Goal: Transaction & Acquisition: Purchase product/service

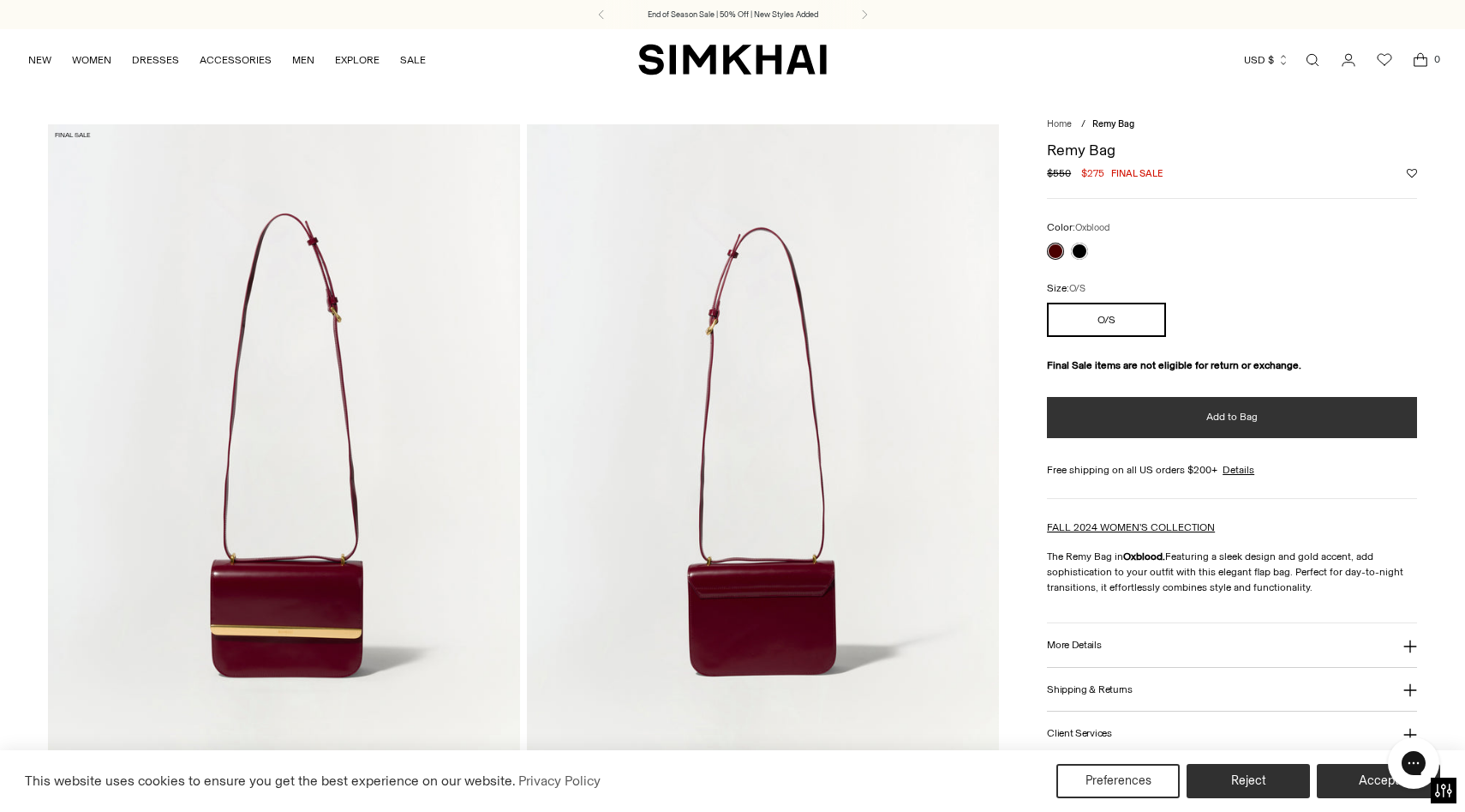
click at [1201, 419] on button "Add to Bag" at bounding box center [1232, 417] width 369 height 41
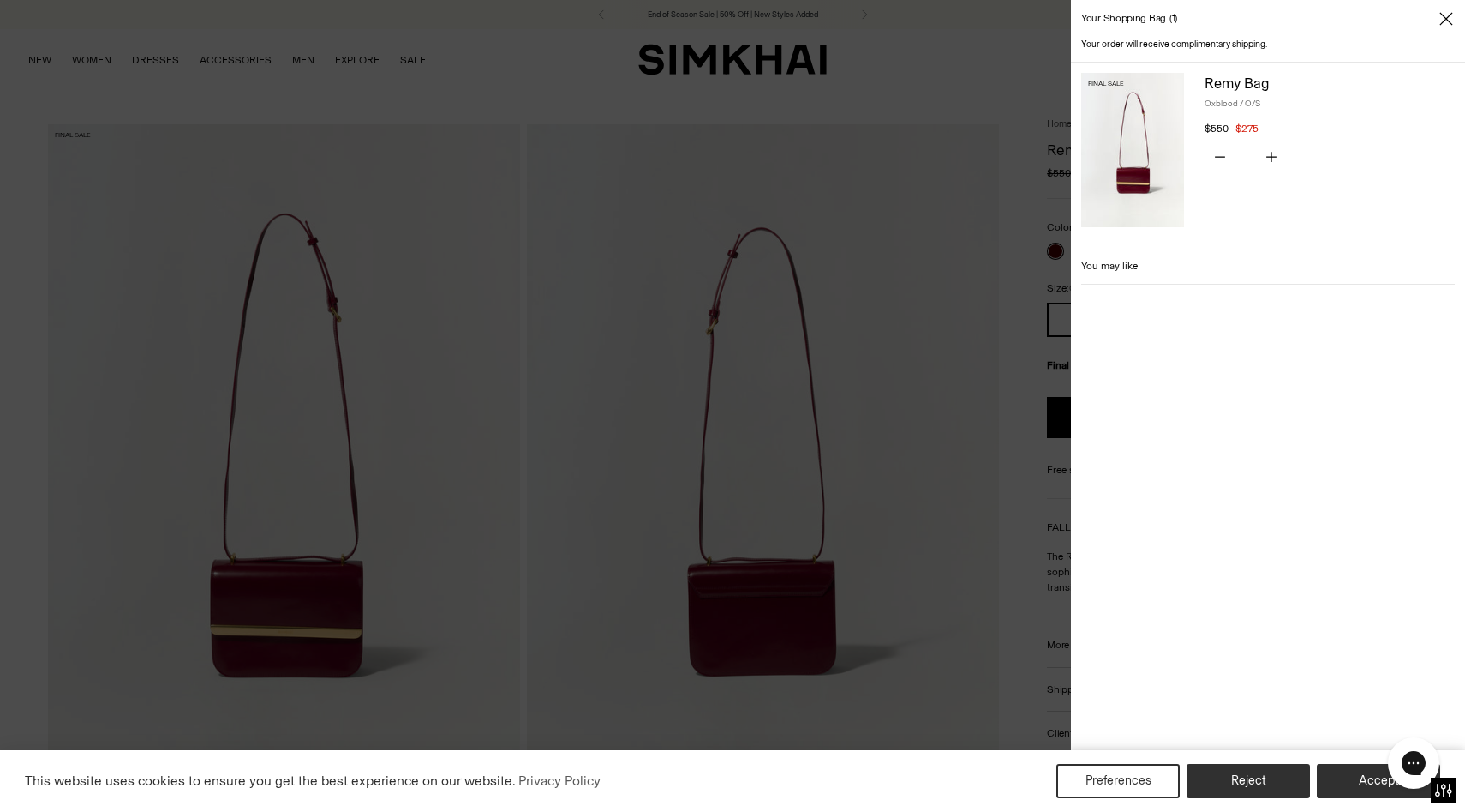
scroll to position [51, 0]
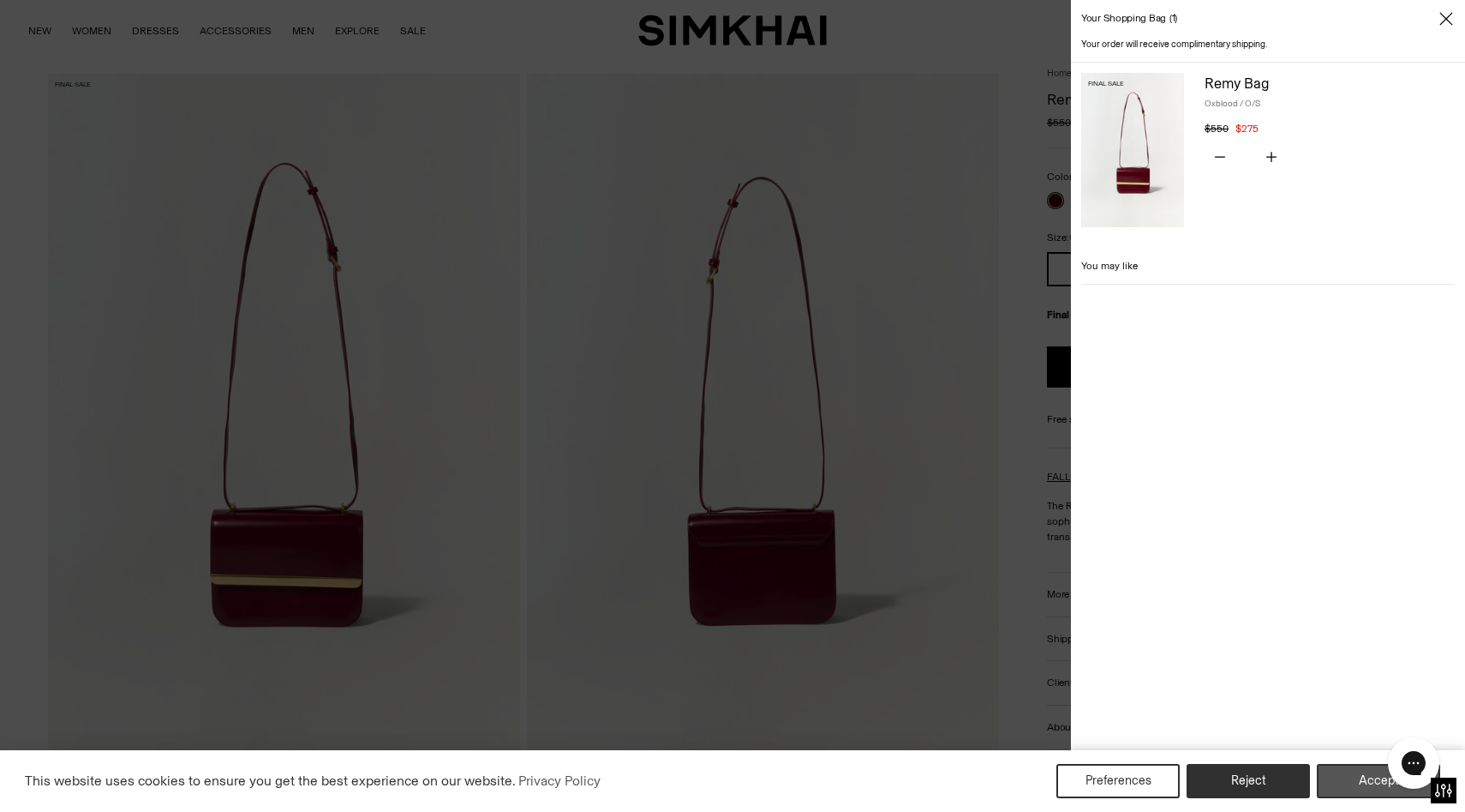
click at [1353, 773] on button "Accept" at bounding box center [1379, 780] width 123 height 34
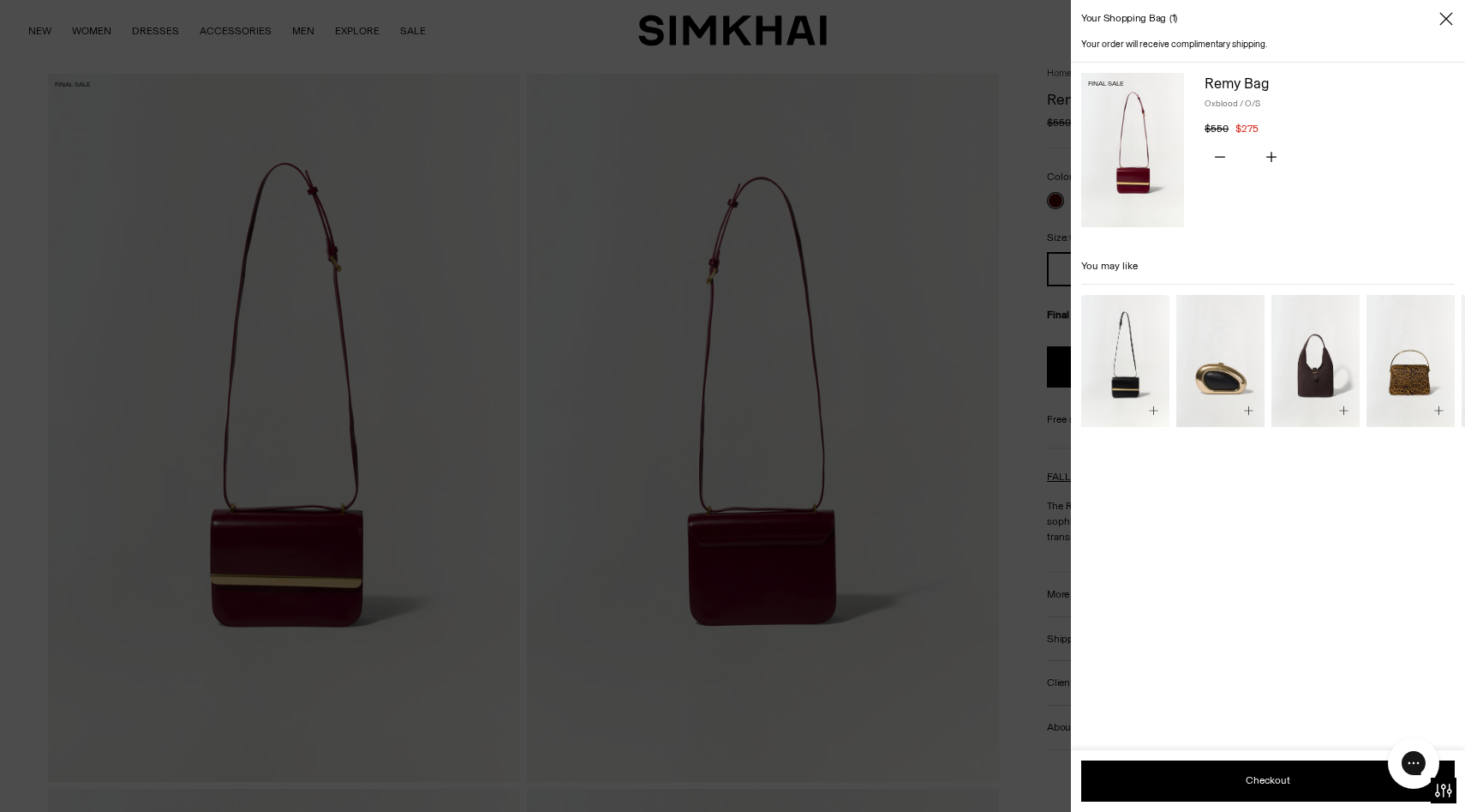
click at [1438, 26] on button "Close" at bounding box center [1447, 18] width 17 height 17
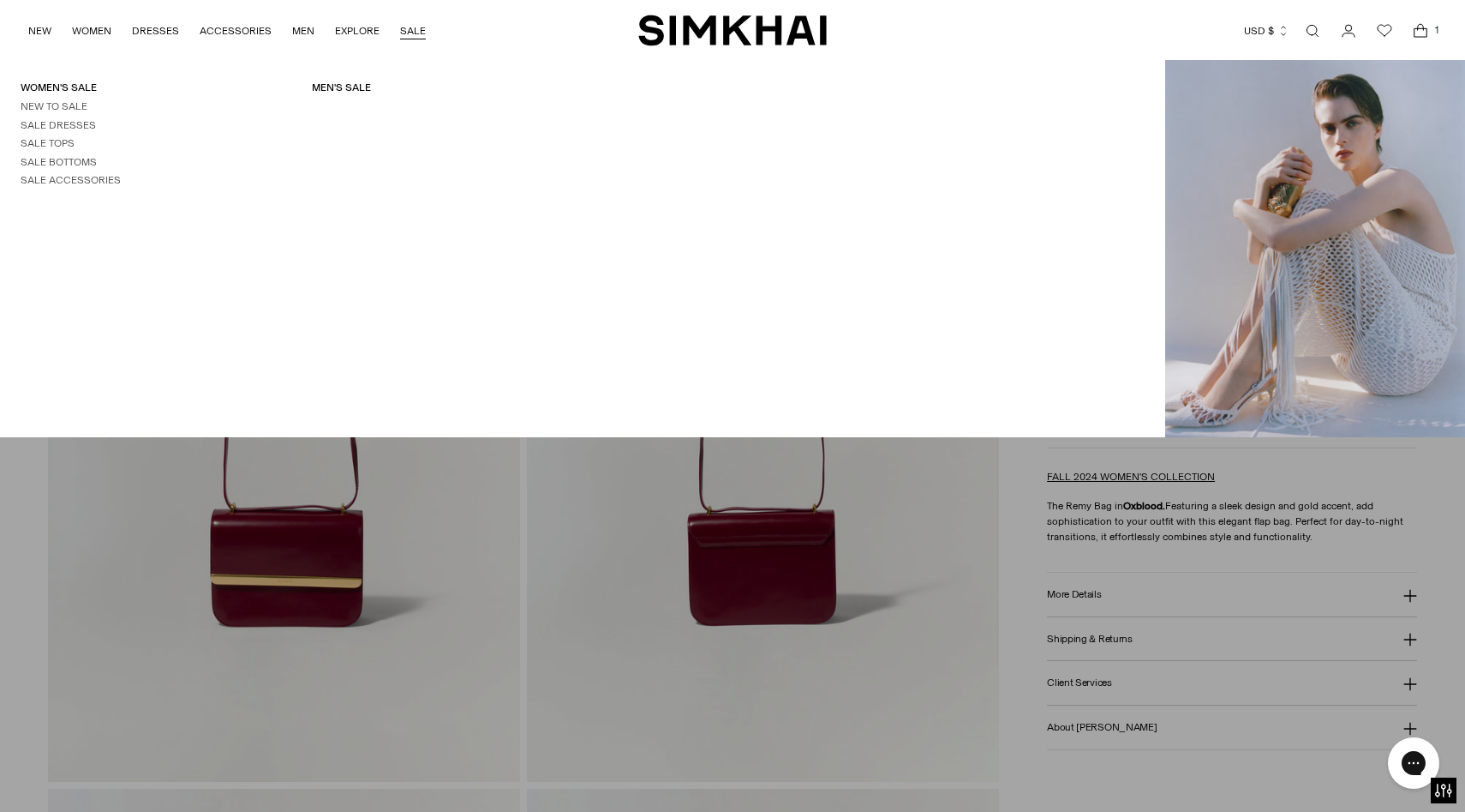
click at [402, 21] on link "SALE" at bounding box center [413, 30] width 26 height 38
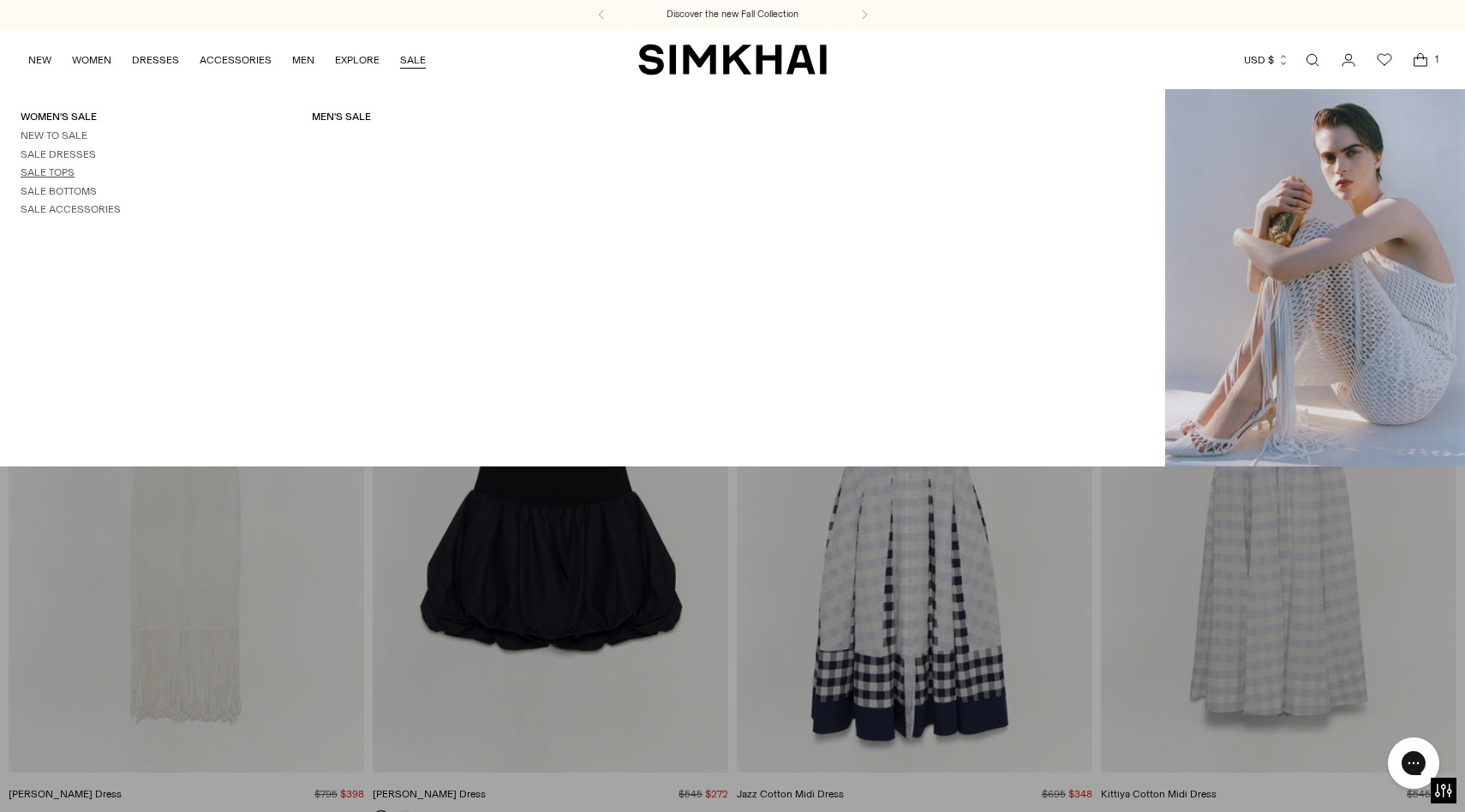
click at [54, 170] on link "Sale Tops" at bounding box center [47, 172] width 54 height 12
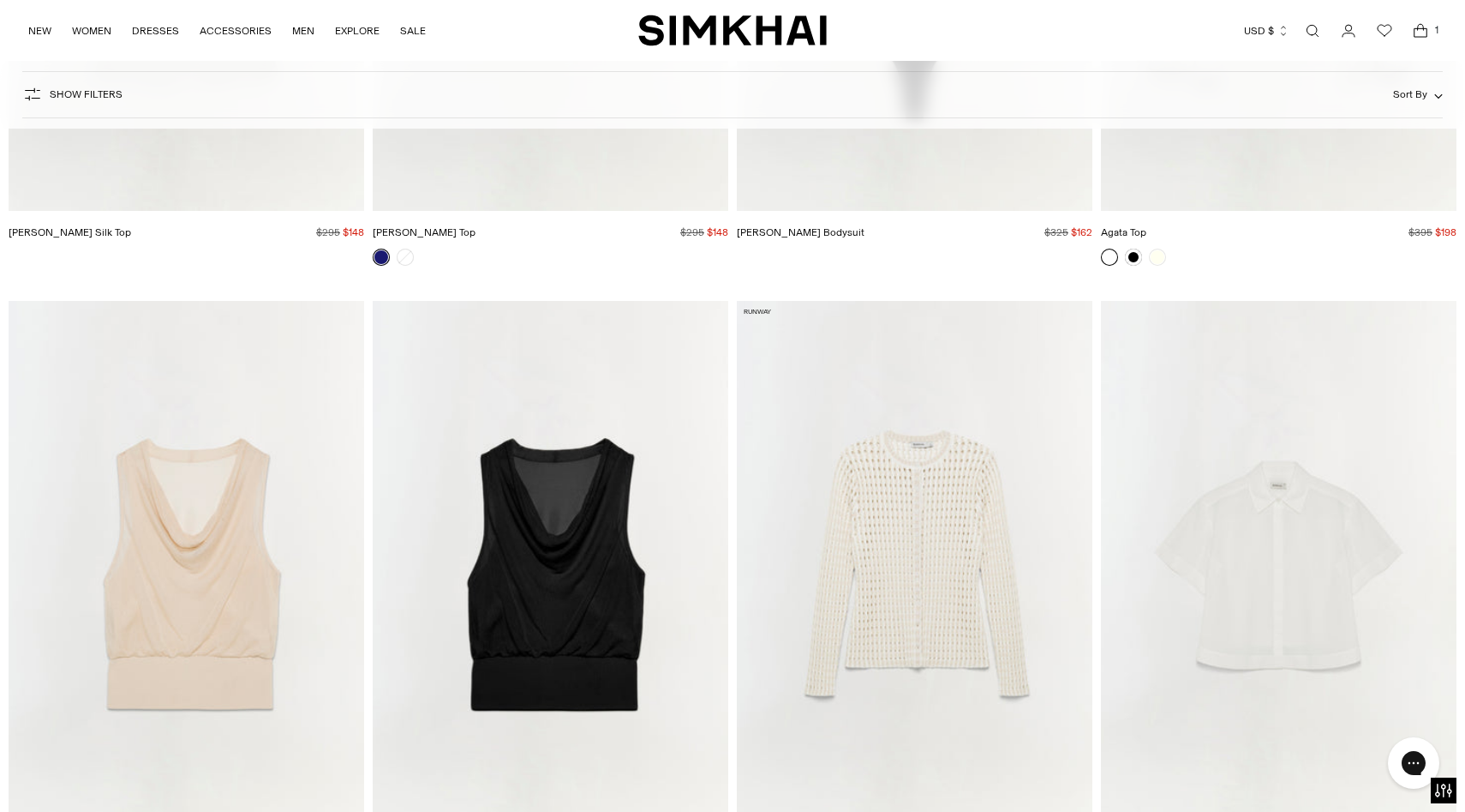
scroll to position [8434, 0]
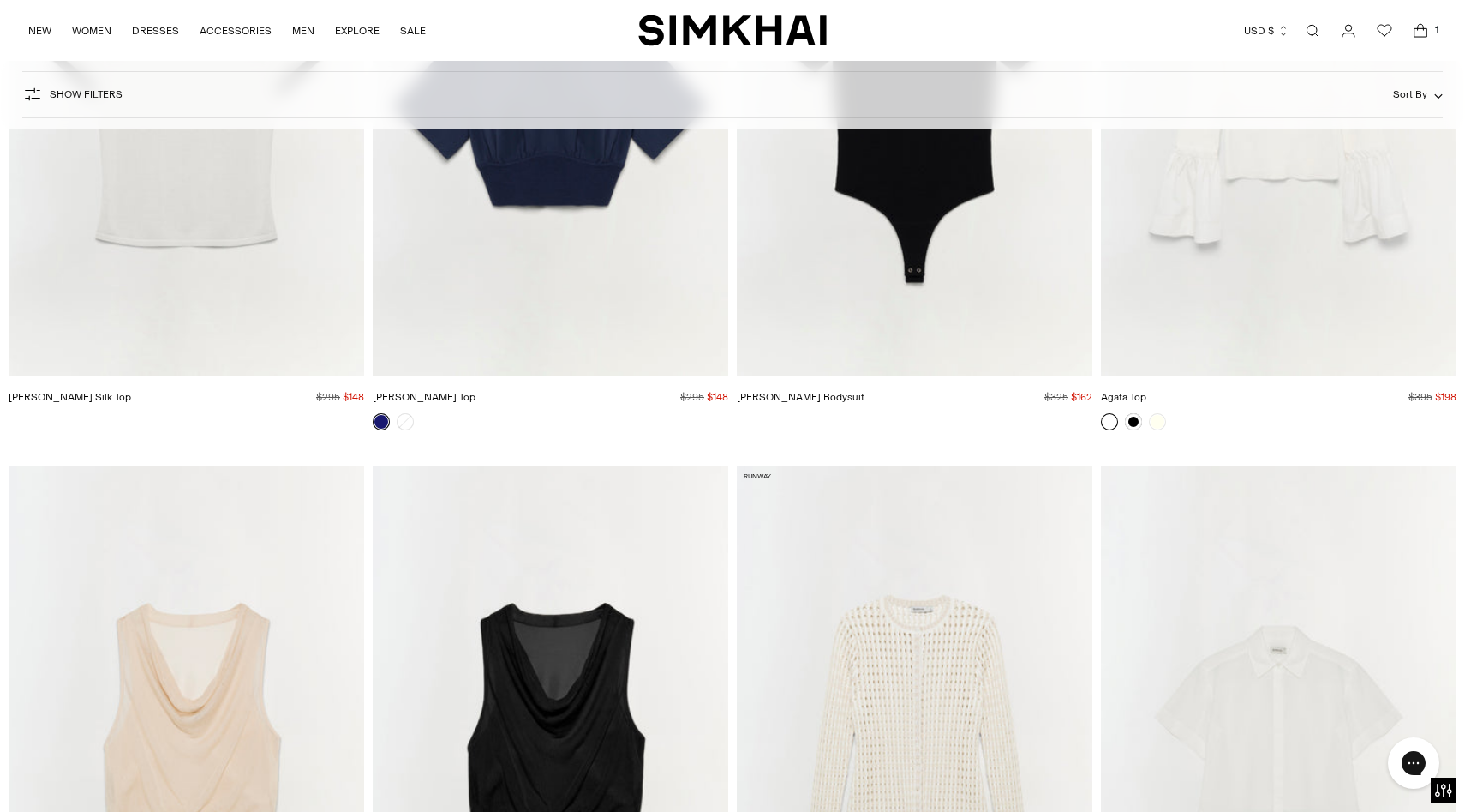
click at [1424, 34] on icon "Open cart modal" at bounding box center [1421, 30] width 24 height 17
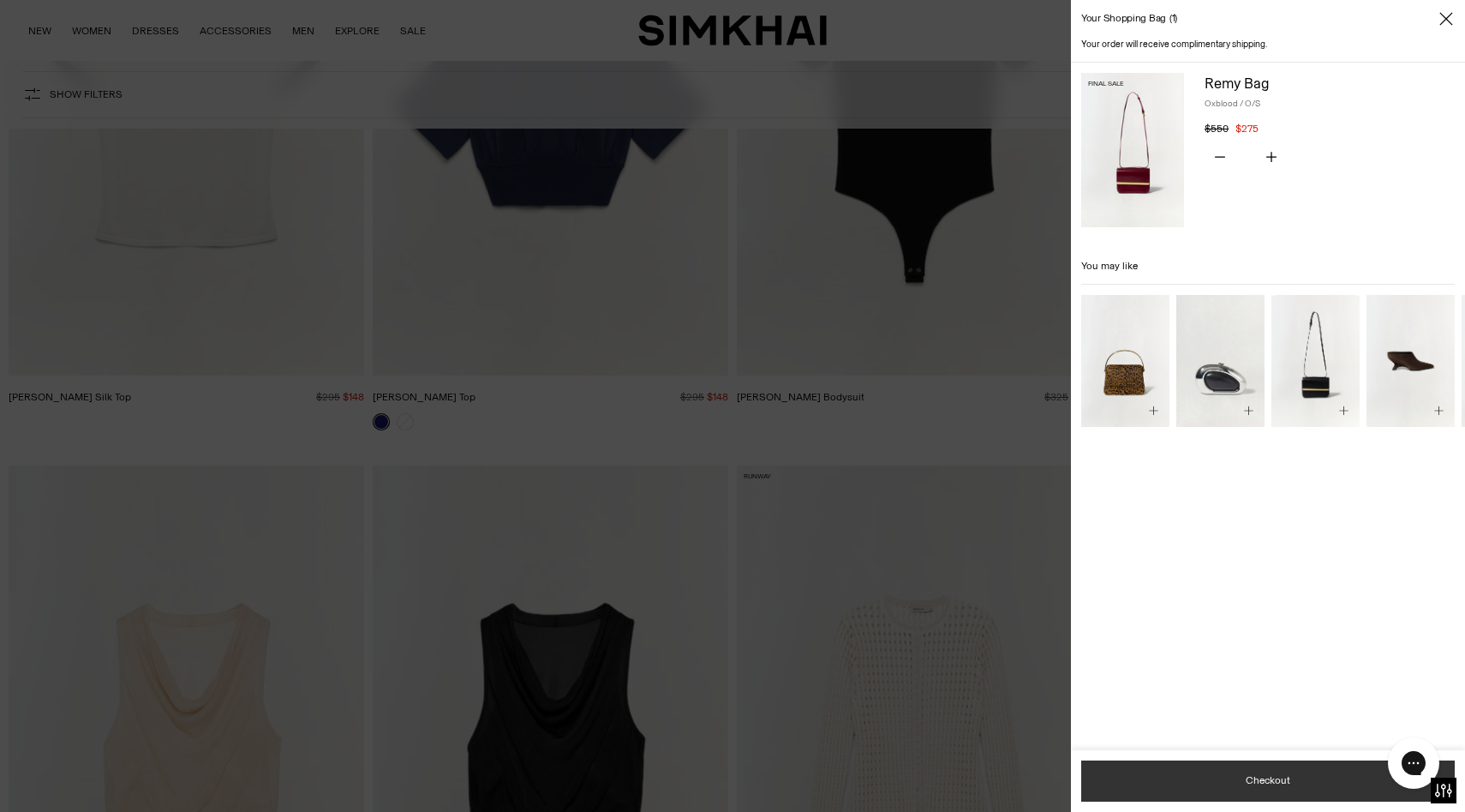
click at [1143, 785] on button "Checkout" at bounding box center [1268, 781] width 374 height 41
